Goal: Task Accomplishment & Management: Use online tool/utility

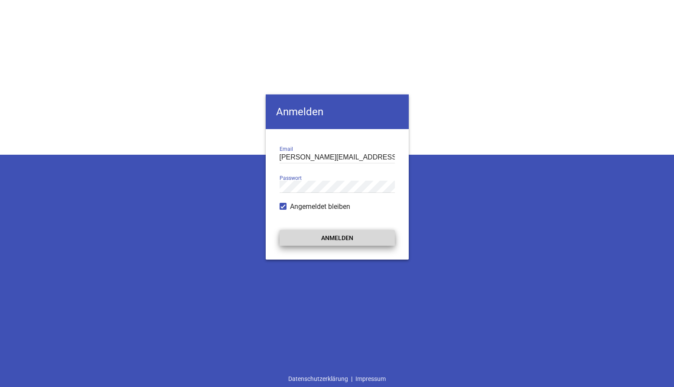
click at [327, 235] on button "Anmelden" at bounding box center [336, 238] width 115 height 16
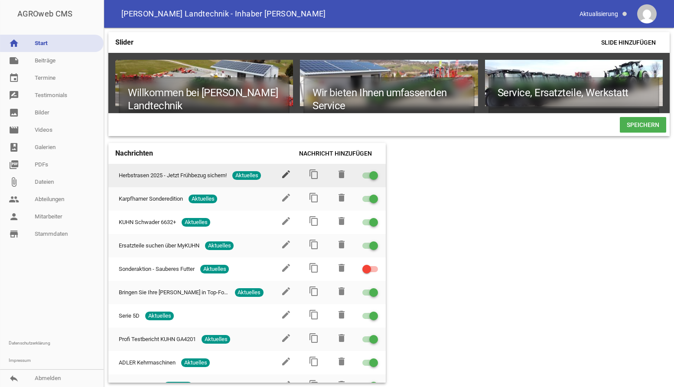
click at [286, 174] on icon "edit" at bounding box center [286, 174] width 10 height 10
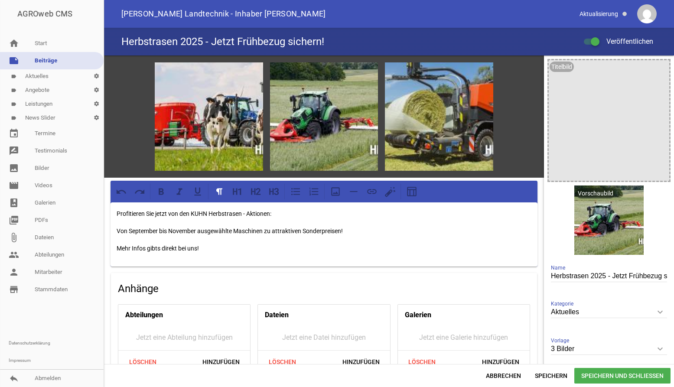
scroll to position [96, 0]
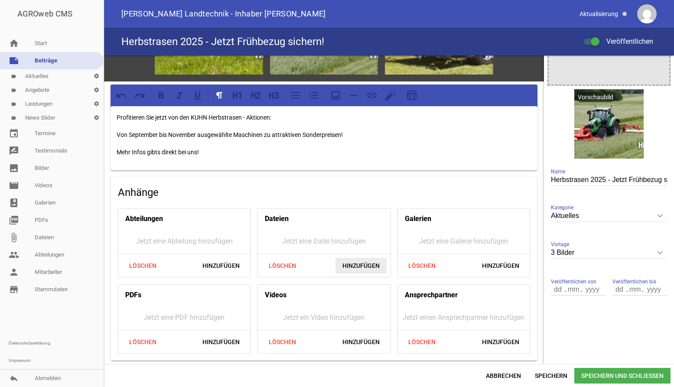
click at [348, 262] on span "Hinzufügen" at bounding box center [360, 266] width 51 height 16
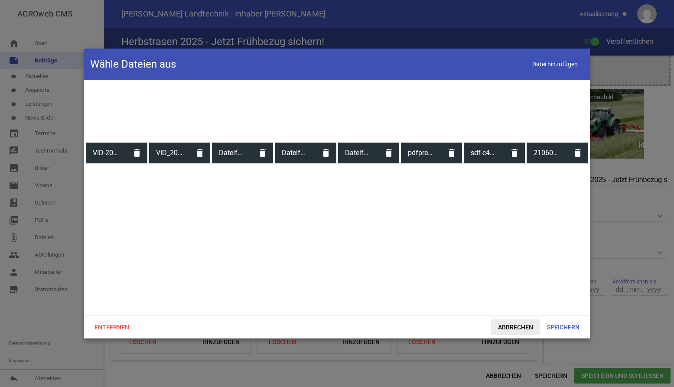
click at [509, 328] on span "Abbrechen" at bounding box center [515, 327] width 49 height 16
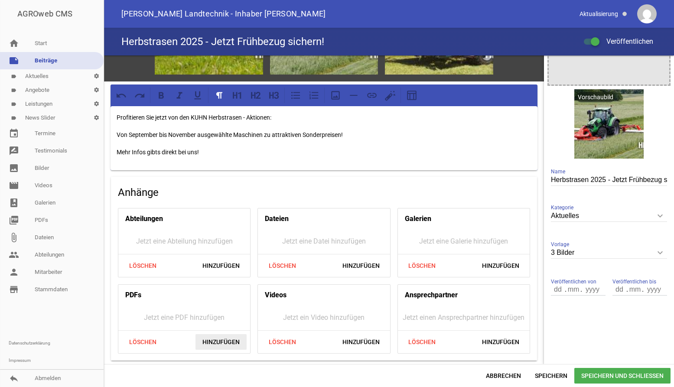
click at [222, 336] on span "Hinzufügen" at bounding box center [220, 342] width 51 height 16
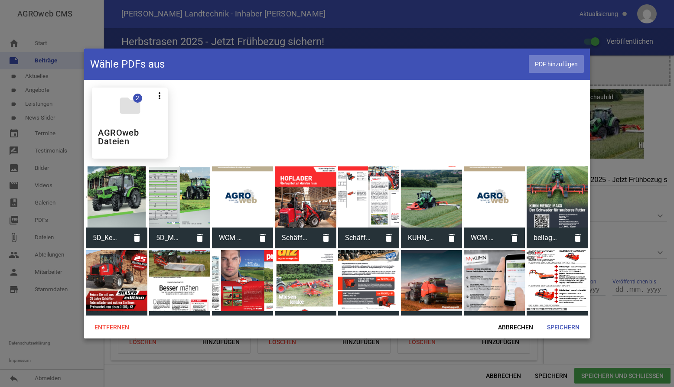
click at [558, 66] on span "PDF hinzufügen" at bounding box center [556, 64] width 55 height 18
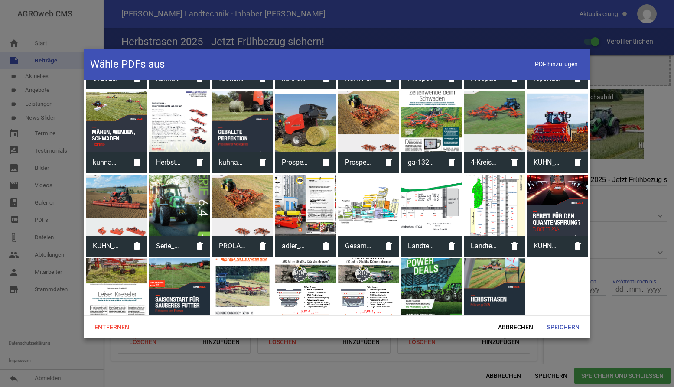
scroll to position [353, 0]
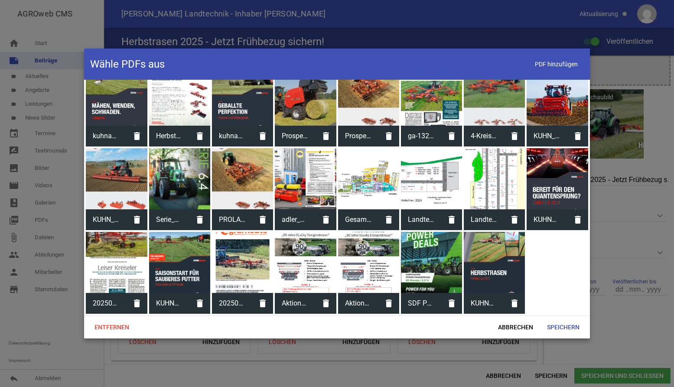
click at [506, 273] on div at bounding box center [494, 262] width 61 height 61
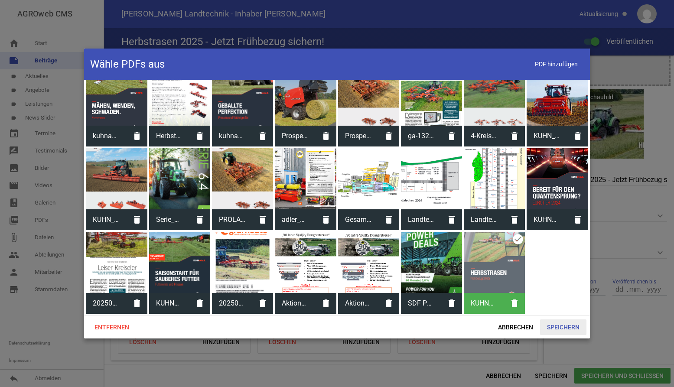
click at [554, 323] on span "Speichern" at bounding box center [563, 327] width 46 height 16
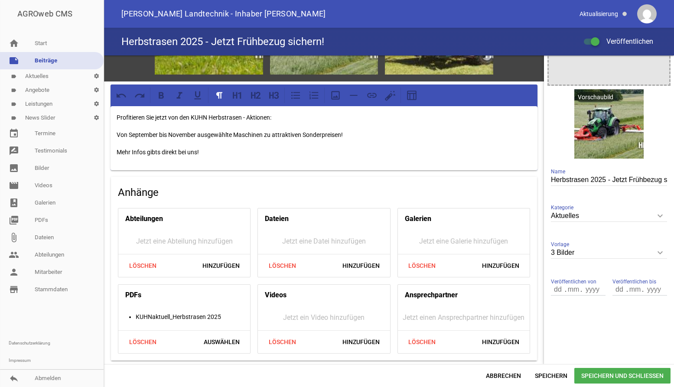
click at [624, 373] on span "Speichern und Schließen" at bounding box center [622, 376] width 96 height 16
